Goal: Find specific page/section: Find specific page/section

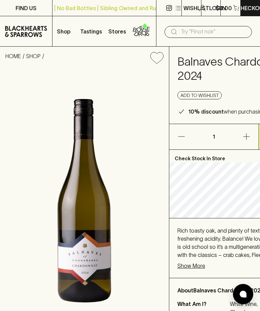
click at [32, 6] on p "FIND US" at bounding box center [26, 8] width 21 height 8
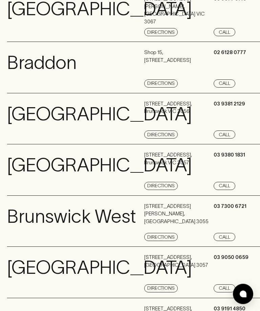
scroll to position [0, 1]
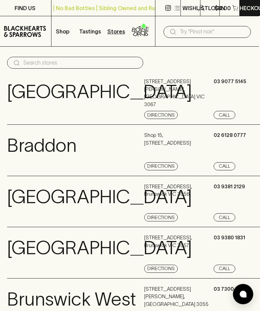
click at [117, 28] on p "Stores" at bounding box center [116, 31] width 18 height 8
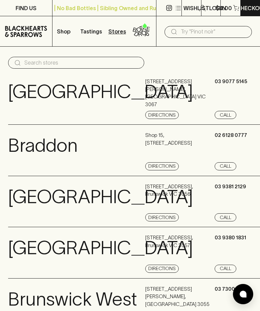
click at [120, 31] on p "Stores" at bounding box center [117, 31] width 18 height 8
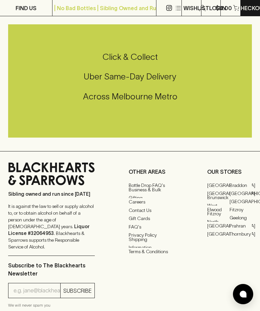
scroll to position [800, 0]
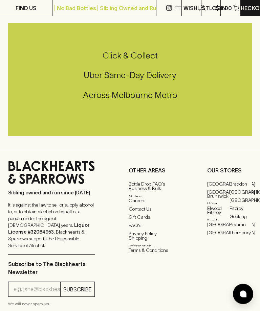
click at [156, 175] on p "OTHER AREAS" at bounding box center [151, 171] width 45 height 8
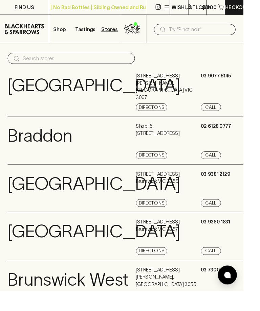
scroll to position [0, 0]
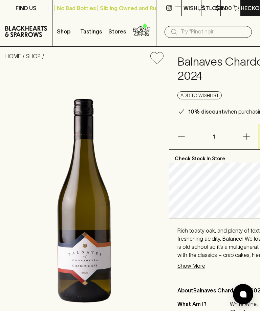
click at [65, 32] on p "Shop" at bounding box center [64, 31] width 14 height 8
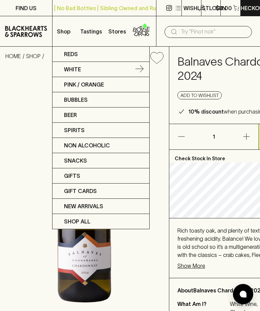
click at [86, 73] on link "White" at bounding box center [100, 69] width 97 height 15
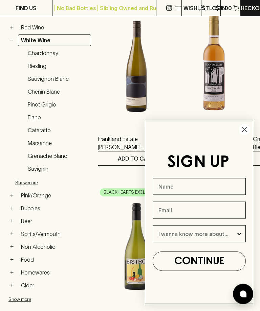
scroll to position [130, 0]
click at [243, 132] on icon "Close dialog" at bounding box center [244, 130] width 5 height 5
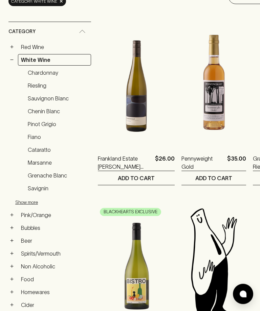
scroll to position [0, 0]
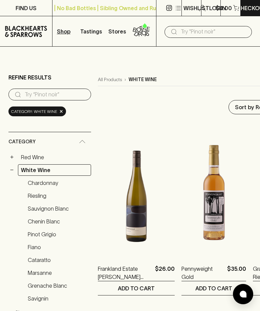
click at [49, 93] on input "search" at bounding box center [55, 94] width 61 height 11
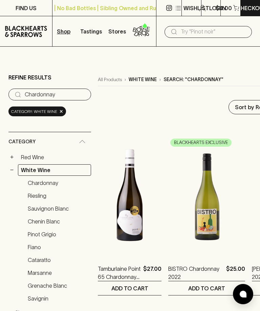
click at [234, 9] on icon "button" at bounding box center [236, 8] width 6 height 6
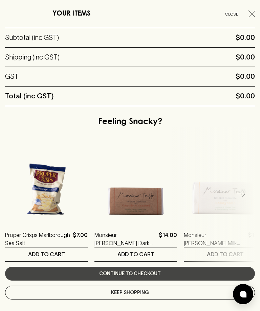
click at [250, 16] on icon "button" at bounding box center [251, 13] width 7 height 7
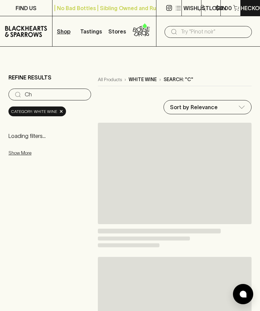
type input "C"
